Goal: Transaction & Acquisition: Purchase product/service

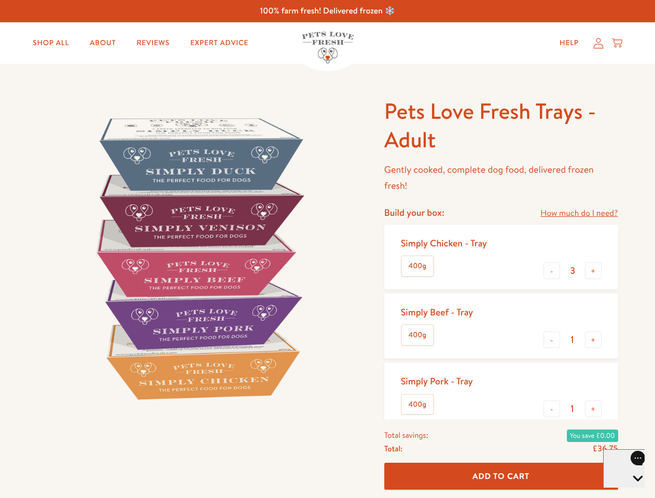
click at [327, 249] on img at bounding box center [198, 258] width 322 height 322
click at [579, 213] on link "How much do I need?" at bounding box center [579, 213] width 77 height 14
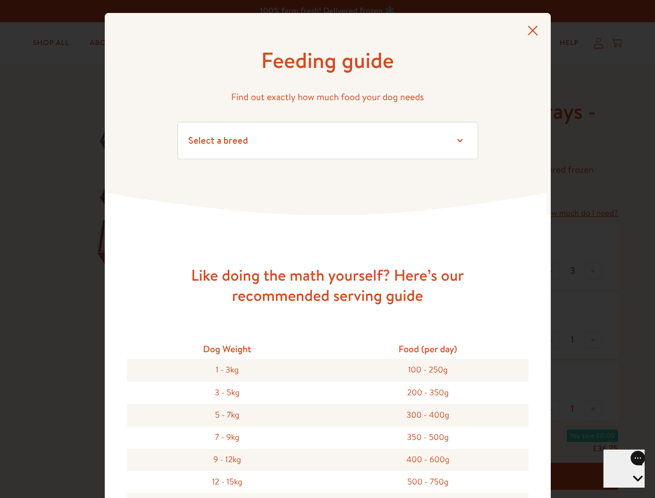
click at [552, 271] on div "Feeding guide Find out exactly how much food your dog needs Select a breed Affe…" at bounding box center [327, 249] width 655 height 498
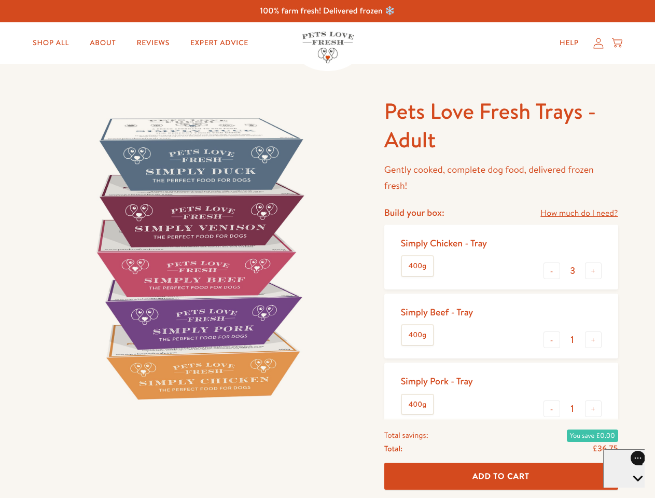
click at [593, 271] on button "+" at bounding box center [593, 270] width 17 height 17
type input "4"
click at [552, 340] on button "-" at bounding box center [552, 339] width 17 height 17
click at [593, 340] on button "+" at bounding box center [593, 339] width 17 height 17
type input "1"
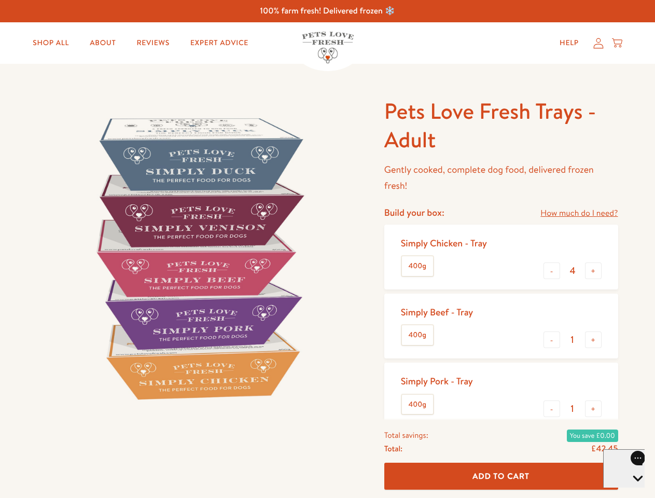
click at [552, 409] on button "-" at bounding box center [552, 408] width 17 height 17
click at [593, 409] on button "+" at bounding box center [593, 408] width 17 height 17
type input "1"
click at [501, 476] on span "Add To Cart" at bounding box center [501, 476] width 57 height 11
click at [633, 491] on icon "Open gorgias live chat" at bounding box center [638, 496] width 10 height 10
